Goal: Task Accomplishment & Management: Use online tool/utility

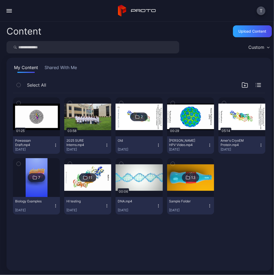
click at [20, 101] on icon "button" at bounding box center [19, 103] width 4 height 6
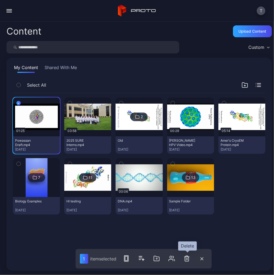
click at [188, 240] on icon "button" at bounding box center [186, 258] width 6 height 6
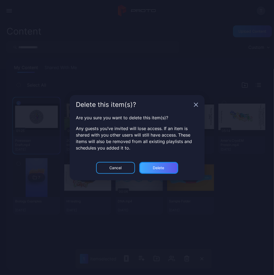
click at [159, 169] on div "Delete" at bounding box center [158, 168] width 11 height 4
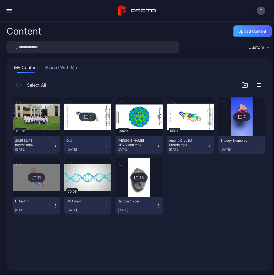
click at [249, 32] on div "Upload Content" at bounding box center [252, 31] width 28 height 4
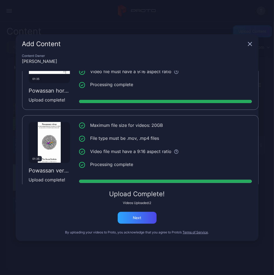
scroll to position [41, 0]
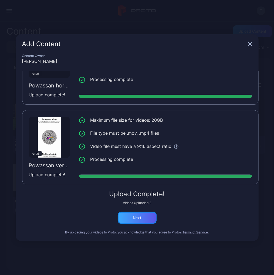
click at [146, 217] on div "Next" at bounding box center [137, 218] width 39 height 12
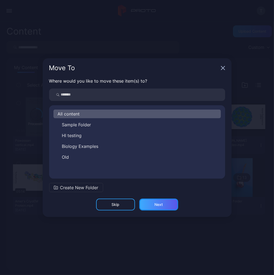
click at [160, 204] on div "Next" at bounding box center [158, 204] width 8 height 4
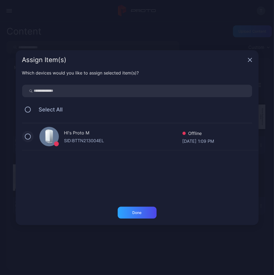
click at [27, 136] on button at bounding box center [28, 137] width 6 height 6
click at [136, 211] on div "Done" at bounding box center [136, 212] width 9 height 4
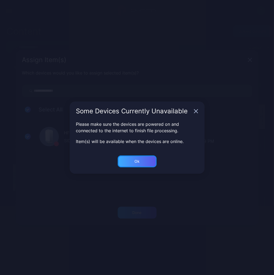
click at [140, 162] on div "Ok" at bounding box center [137, 161] width 39 height 12
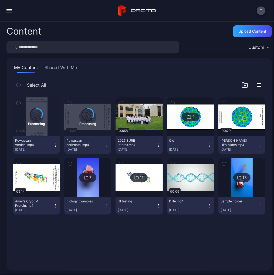
click at [192, 116] on div "2" at bounding box center [193, 116] width 2 height 5
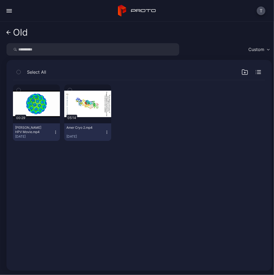
click at [9, 31] on icon at bounding box center [8, 32] width 4 height 5
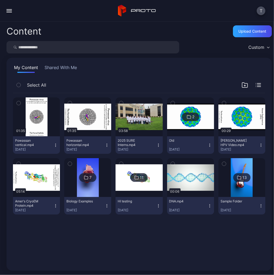
click at [11, 11] on button "button" at bounding box center [9, 10] width 11 height 11
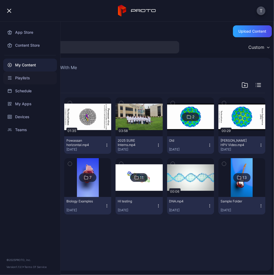
click at [26, 77] on div "Playlists" at bounding box center [30, 77] width 54 height 13
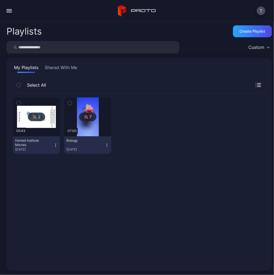
click at [38, 116] on div "2" at bounding box center [36, 116] width 17 height 9
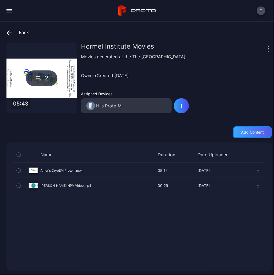
click at [241, 134] on div "Add content" at bounding box center [252, 132] width 23 height 4
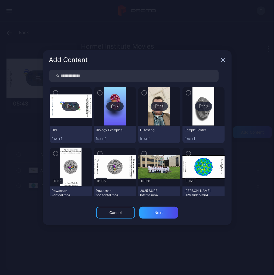
click at [98, 153] on icon "button" at bounding box center [100, 154] width 4 height 6
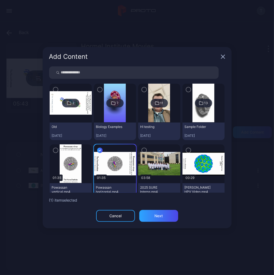
click at [186, 149] on icon "button" at bounding box center [188, 150] width 4 height 6
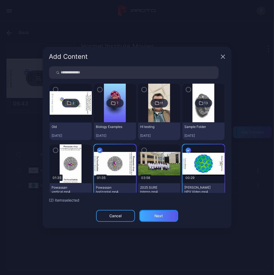
click at [159, 218] on div "Next" at bounding box center [158, 216] width 39 height 12
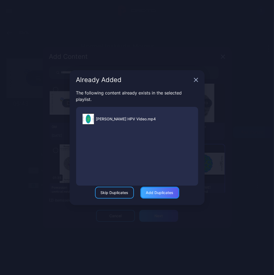
click at [154, 193] on div "Add Duplicates" at bounding box center [160, 192] width 28 height 4
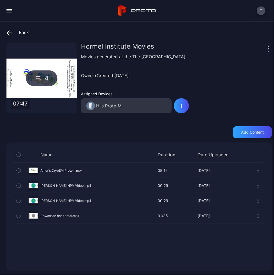
click at [67, 240] on div "Name Duration Date Uploaded Preview Amer's CryoEM Protein.mp4 05:14 05:14 [DATE…" at bounding box center [138, 206] width 265 height 128
click at [249, 183] on icon "button" at bounding box center [257, 185] width 5 height 5
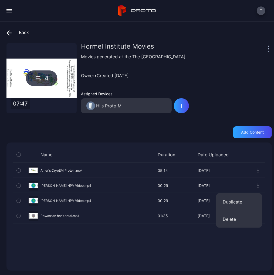
click at [249, 183] on icon "button" at bounding box center [257, 185] width 5 height 5
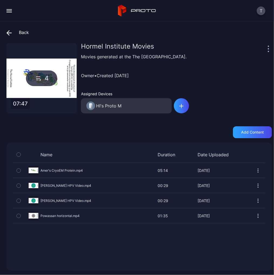
click at [95, 240] on div "Name Duration Date Uploaded Preview Amer's CryoEM Protein.mp4 05:14 05:14 [DATE…" at bounding box center [138, 206] width 265 height 128
click at [8, 32] on icon at bounding box center [8, 32] width 5 height 5
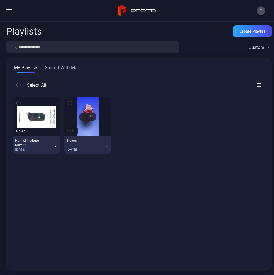
click at [127, 215] on div "4 07:47 Hormel Institute Movies [DATE] 7 07:00 Biology [DATE]" at bounding box center [139, 178] width 252 height 171
click at [9, 11] on button "button" at bounding box center [9, 10] width 11 height 11
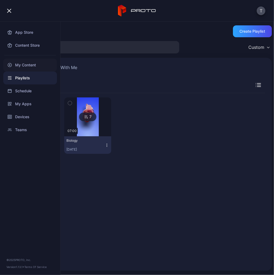
click at [26, 64] on div "My Content" at bounding box center [30, 65] width 54 height 13
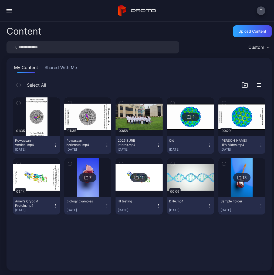
click at [17, 103] on icon "button" at bounding box center [19, 103] width 4 height 6
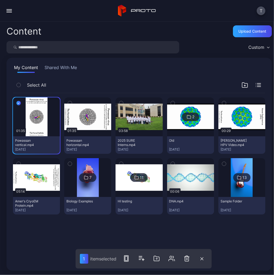
click at [44, 240] on div "Preview 01:35 Powassan vertical.mp4 [DATE] Preview 01:35 Powassan horizontal.mp…" at bounding box center [139, 179] width 261 height 180
